Goal: Task Accomplishment & Management: Use online tool/utility

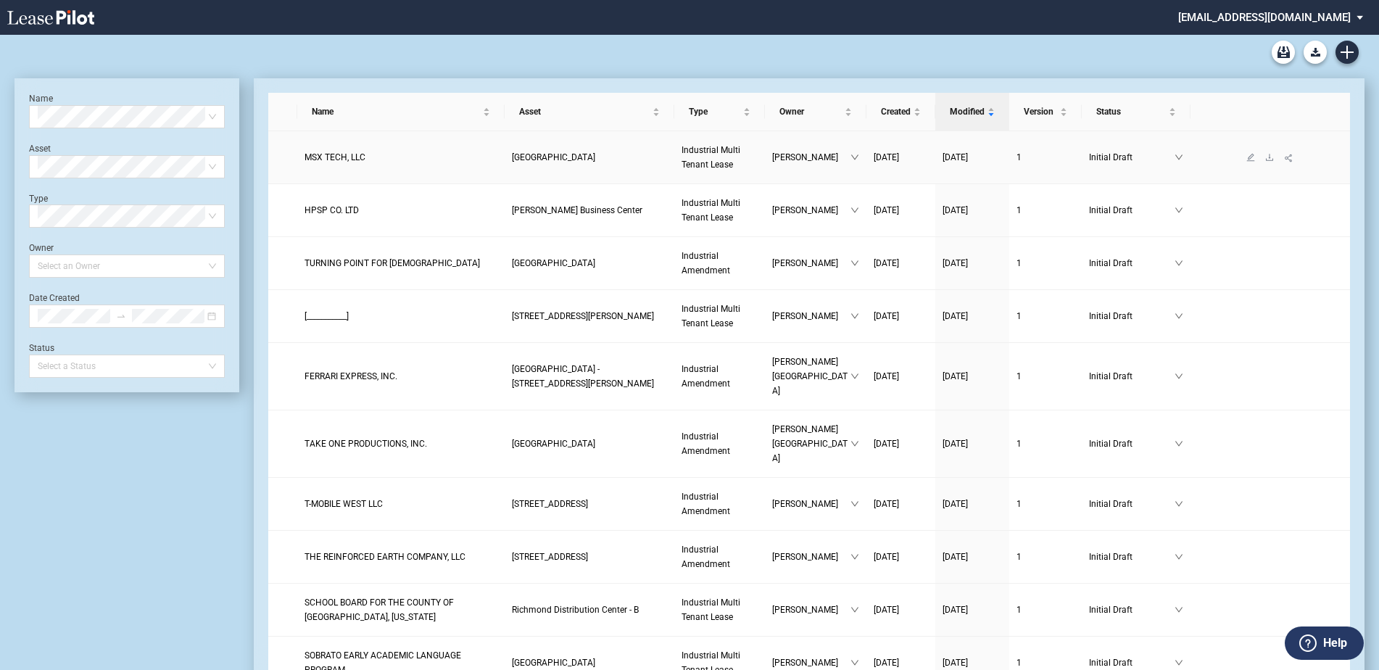
click at [595, 160] on span "[GEOGRAPHIC_DATA]" at bounding box center [553, 157] width 83 height 10
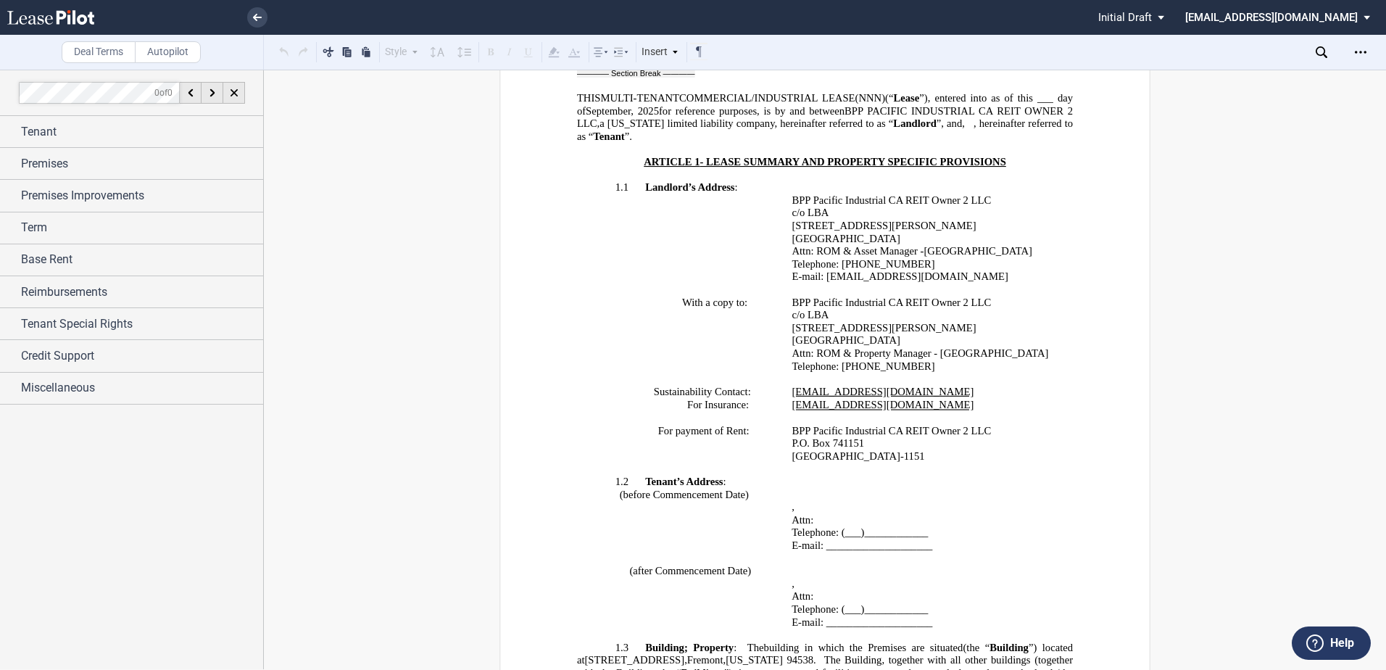
scroll to position [870, 0]
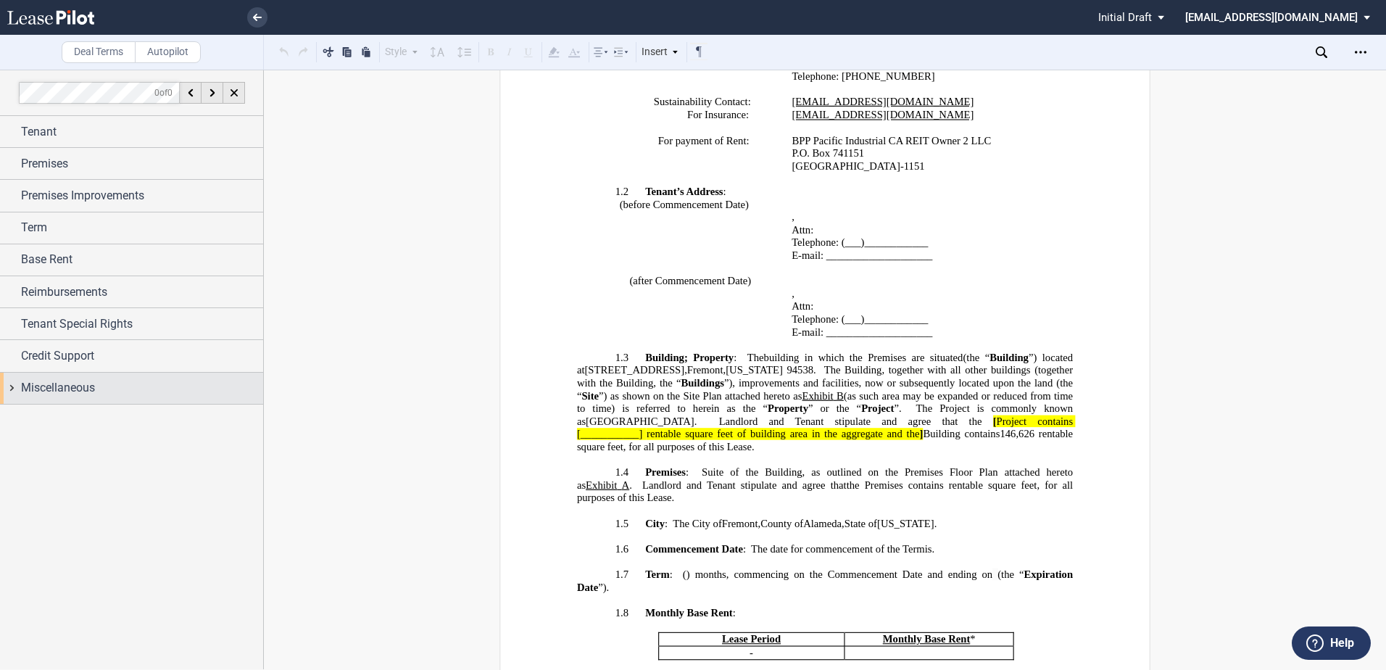
click at [67, 385] on span "Miscellaneous" at bounding box center [58, 387] width 74 height 17
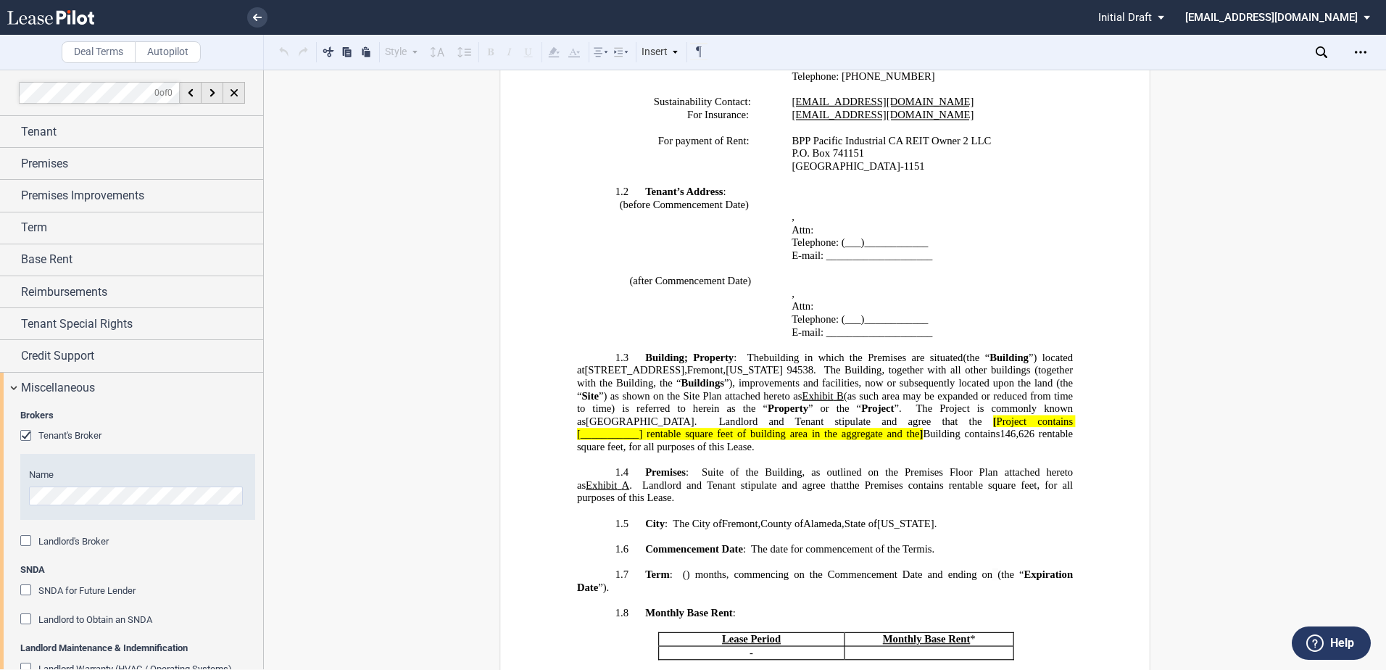
scroll to position [217, 0]
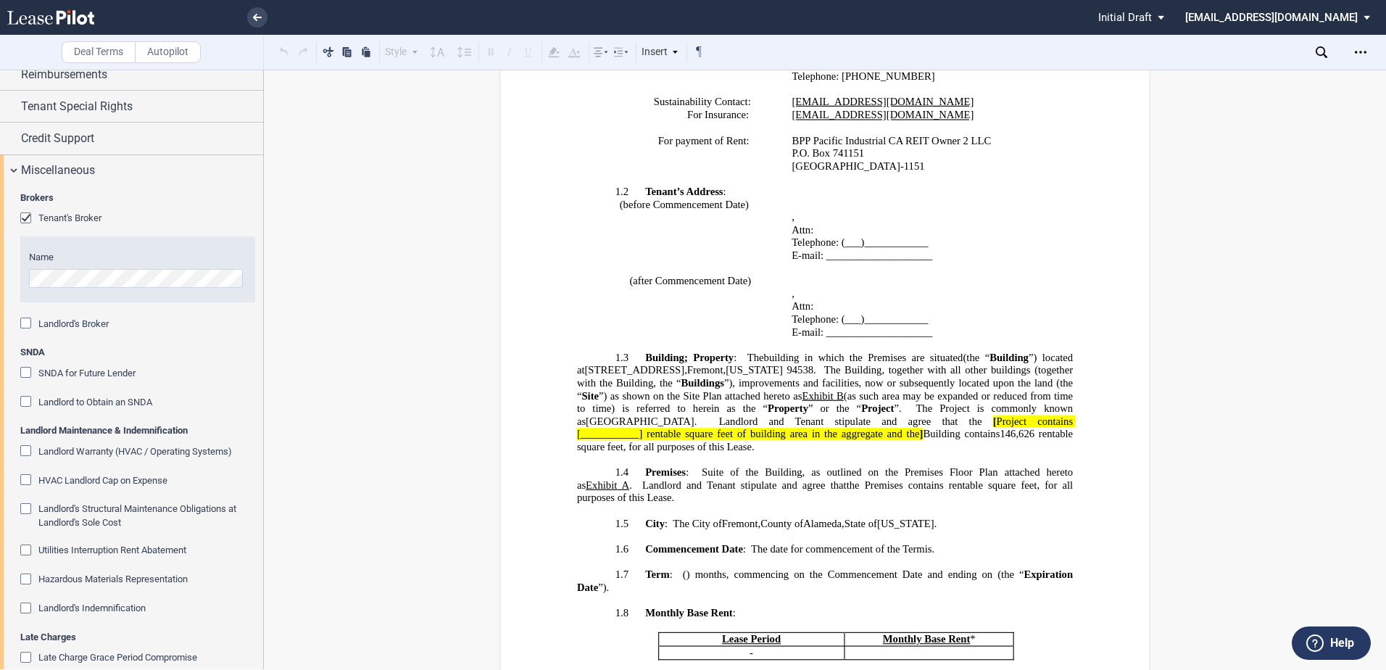
click at [117, 449] on span "Landlord Warranty (HVAC / Operating Systems)" at bounding box center [135, 451] width 194 height 11
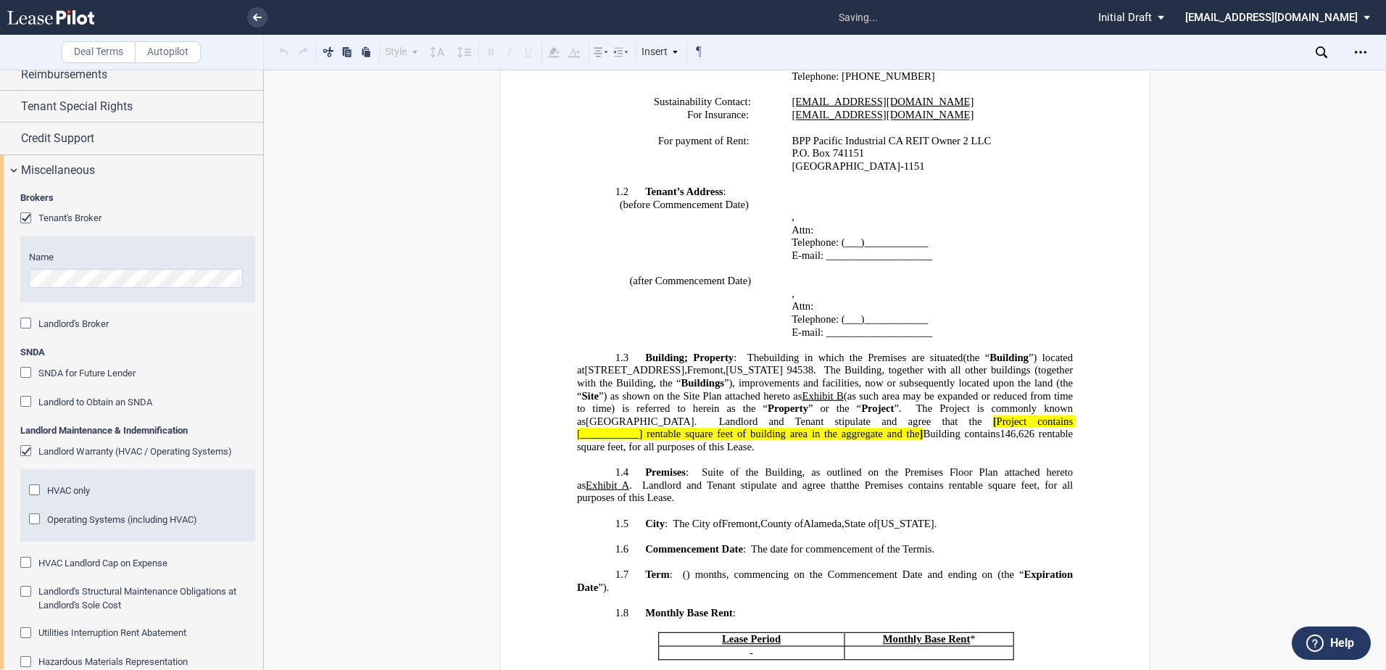
click at [70, 515] on span "Operating Systems (including HVAC)" at bounding box center [122, 519] width 150 height 11
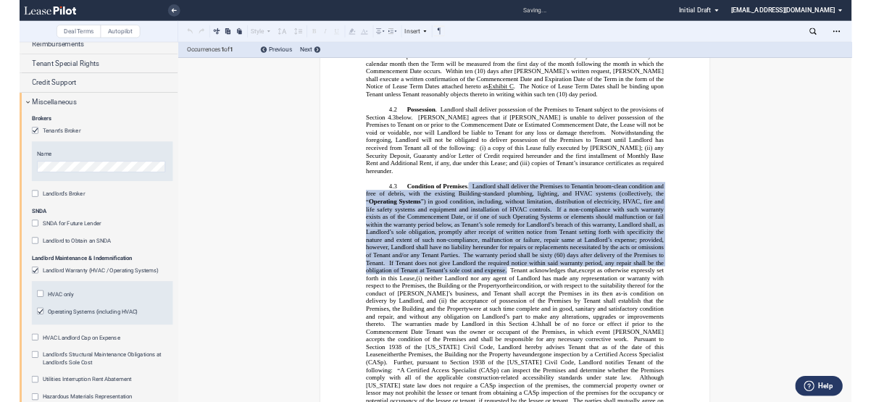
scroll to position [3203, 0]
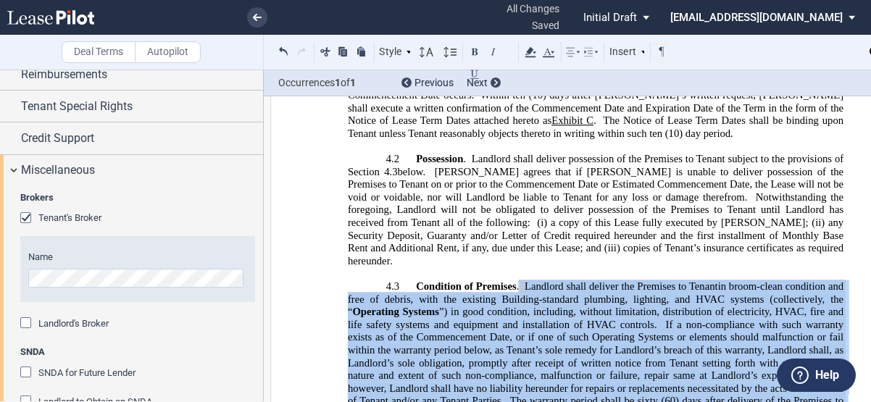
drag, startPoint x: 578, startPoint y: 386, endPoint x: 524, endPoint y: 244, distance: 151.2
drag, startPoint x: 524, startPoint y: 244, endPoint x: 552, endPoint y: 282, distance: 47.1
copy span "Loremips dolor sitamet con Adipisci el Seddoe Temporin utlab etdolor mag Aliqua…"
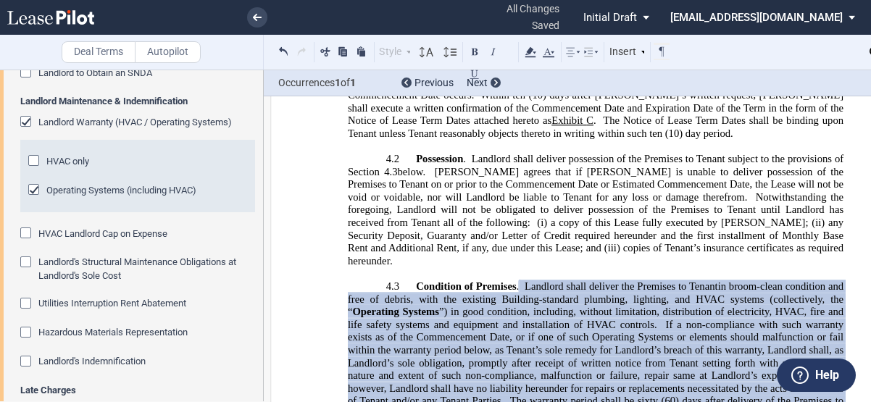
scroll to position [580, 0]
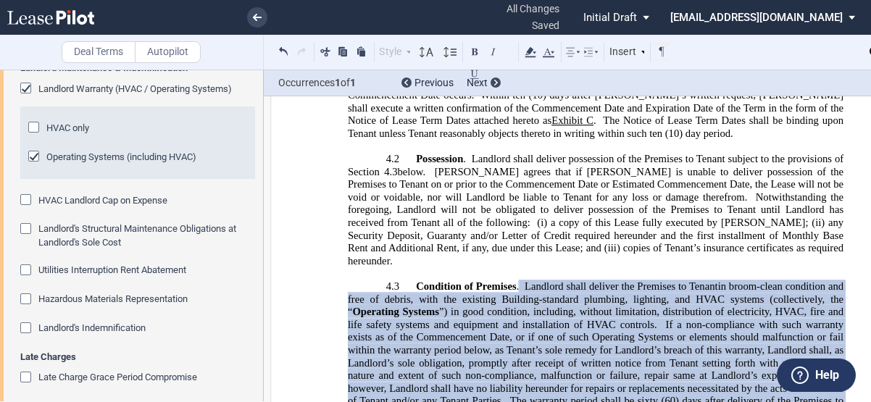
click at [164, 300] on span "Hazardous Materials Representation" at bounding box center [112, 299] width 149 height 11
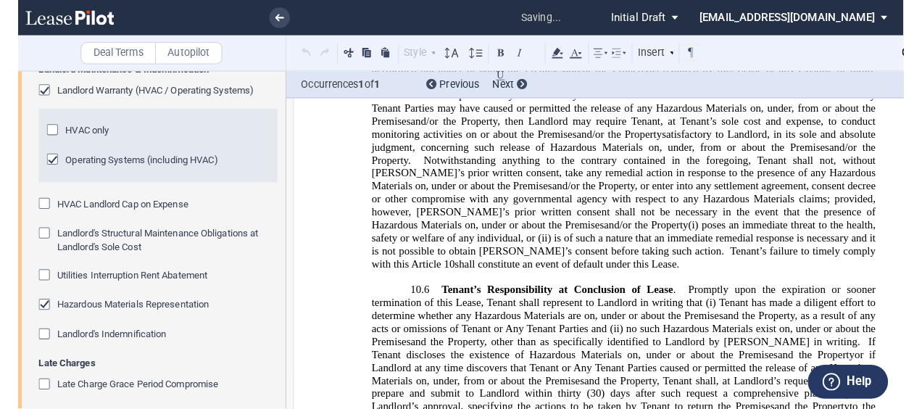
scroll to position [10275, 0]
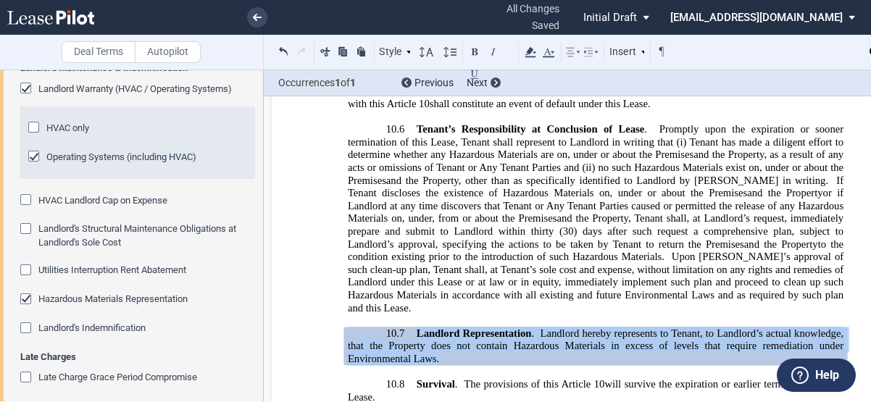
drag, startPoint x: 488, startPoint y: 207, endPoint x: 414, endPoint y: 178, distance: 79.4
click at [414, 328] on p "10.7 Landlord Representation . Landlord hereby represents to Tenant, to Landlor…" at bounding box center [596, 347] width 496 height 38
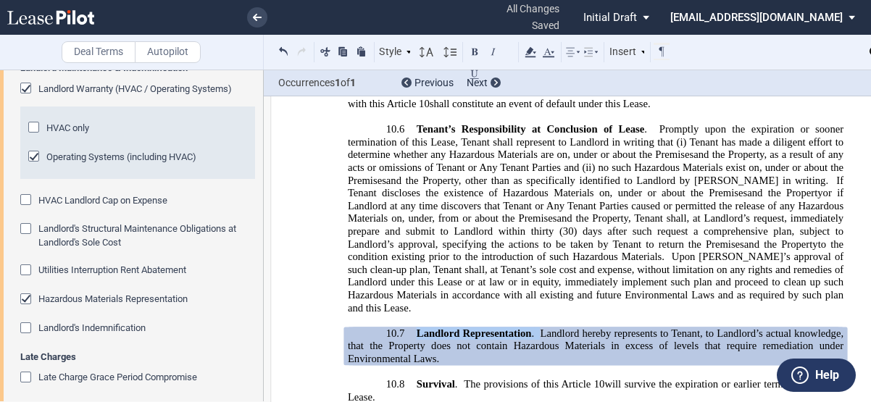
drag, startPoint x: 414, startPoint y: 178, endPoint x: 443, endPoint y: 186, distance: 30.3
copy span "Landlord Representation ."
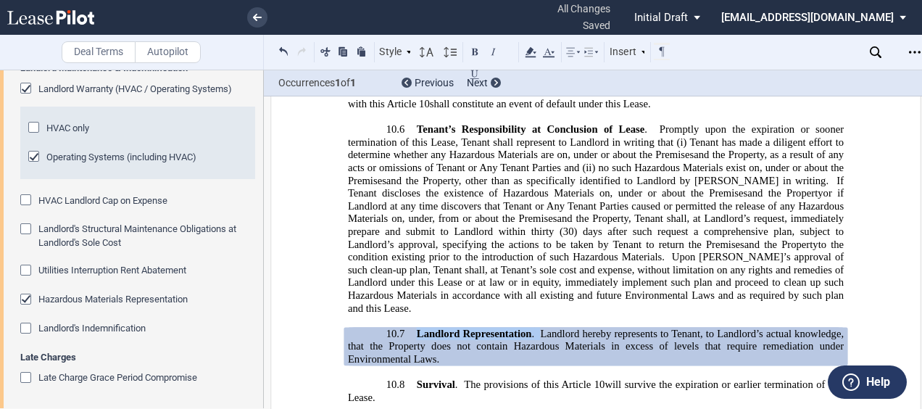
scroll to position [578, 0]
